Goal: Transaction & Acquisition: Subscribe to service/newsletter

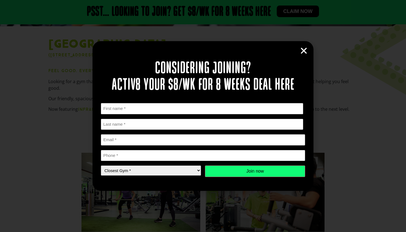
click at [306, 51] on icon "Close" at bounding box center [304, 51] width 8 height 8
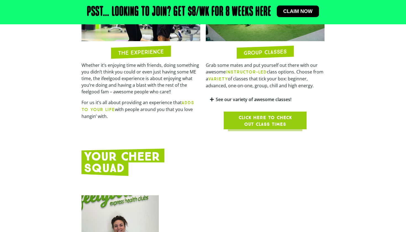
scroll to position [521, 0]
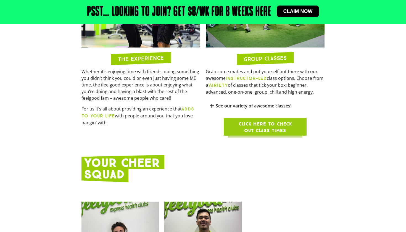
click at [261, 106] on link "See our variety of awesome classes!" at bounding box center [254, 106] width 76 height 6
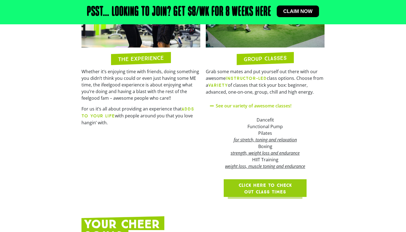
click at [274, 187] on span "Click here to check out class times" at bounding box center [265, 188] width 56 height 13
click at [268, 139] on em "for stretch, toning and relaxation" at bounding box center [265, 140] width 63 height 6
click at [254, 103] on link "See our variety of awesome classes!" at bounding box center [254, 106] width 76 height 6
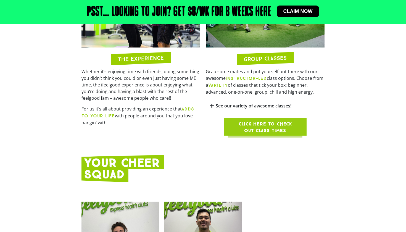
click at [254, 103] on link "See our variety of awesome classes!" at bounding box center [254, 106] width 76 height 6
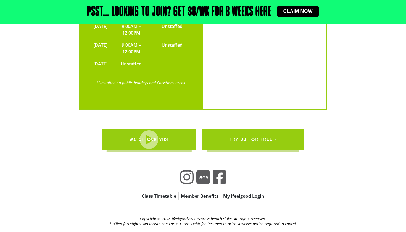
scroll to position [1386, 0]
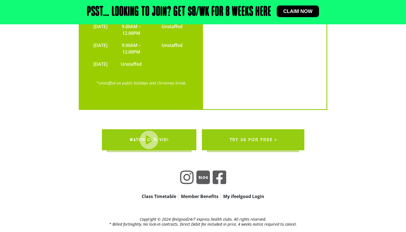
click at [273, 129] on link "try us for free >" at bounding box center [253, 139] width 103 height 21
click at [186, 170] on icon at bounding box center [187, 177] width 14 height 15
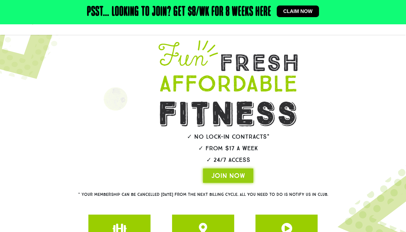
scroll to position [5, 0]
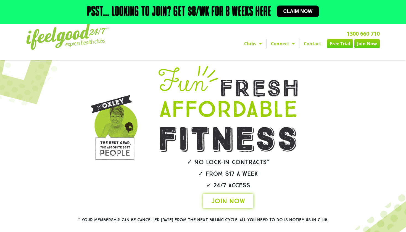
click at [223, 206] on span "JOIN NOW" at bounding box center [229, 201] width 34 height 9
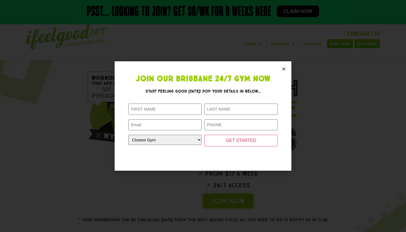
click at [281, 69] on section "Join Our Brisbane 24/7 Gym Now Start feeling good today! Pop your details in be…" at bounding box center [203, 116] width 177 height 110
click at [283, 69] on icon "Close" at bounding box center [284, 69] width 4 height 4
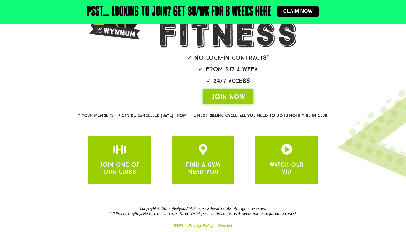
scroll to position [121, 0]
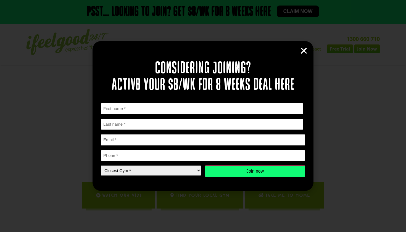
click at [306, 49] on icon "Close" at bounding box center [304, 51] width 8 height 8
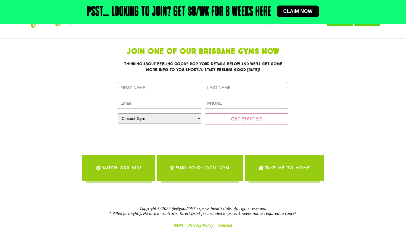
scroll to position [39, 0]
click at [296, 9] on span "Claim now" at bounding box center [298, 11] width 29 height 5
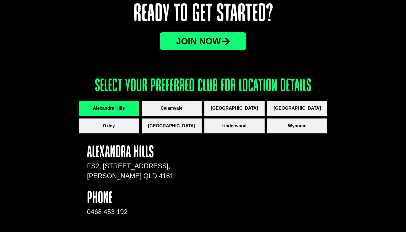
scroll to position [709, 0]
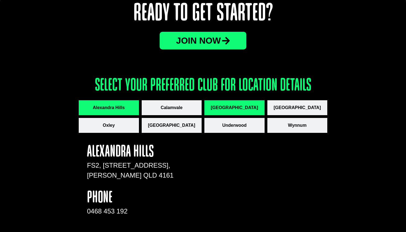
click at [241, 108] on span "[GEOGRAPHIC_DATA]" at bounding box center [234, 108] width 47 height 7
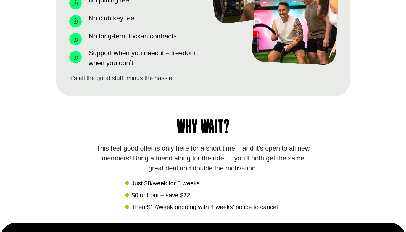
scroll to position [619, 0]
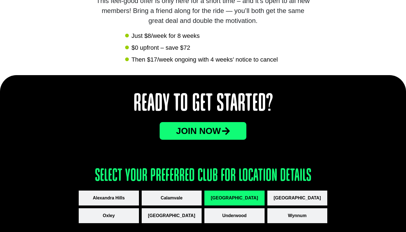
click at [183, 128] on span "JOin now" at bounding box center [198, 131] width 45 height 9
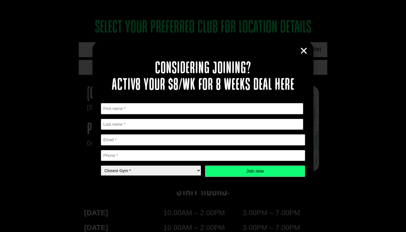
scroll to position [801, 0]
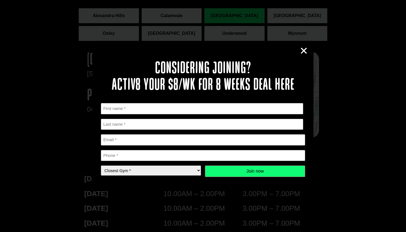
click at [304, 52] on icon "Close" at bounding box center [304, 51] width 8 height 8
